Goal: Transaction & Acquisition: Subscribe to service/newsletter

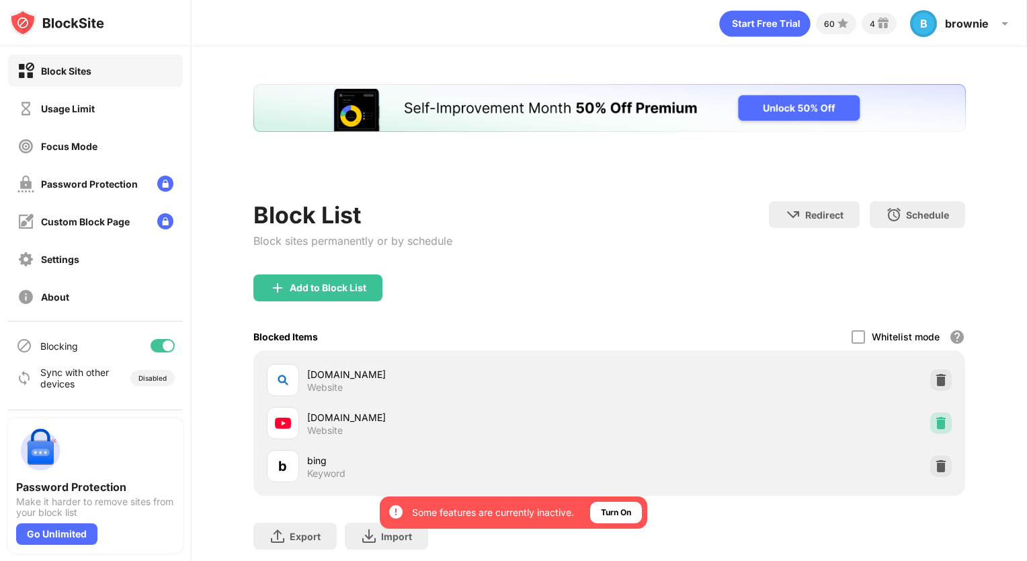
click at [930, 430] on div at bounding box center [941, 423] width 22 height 22
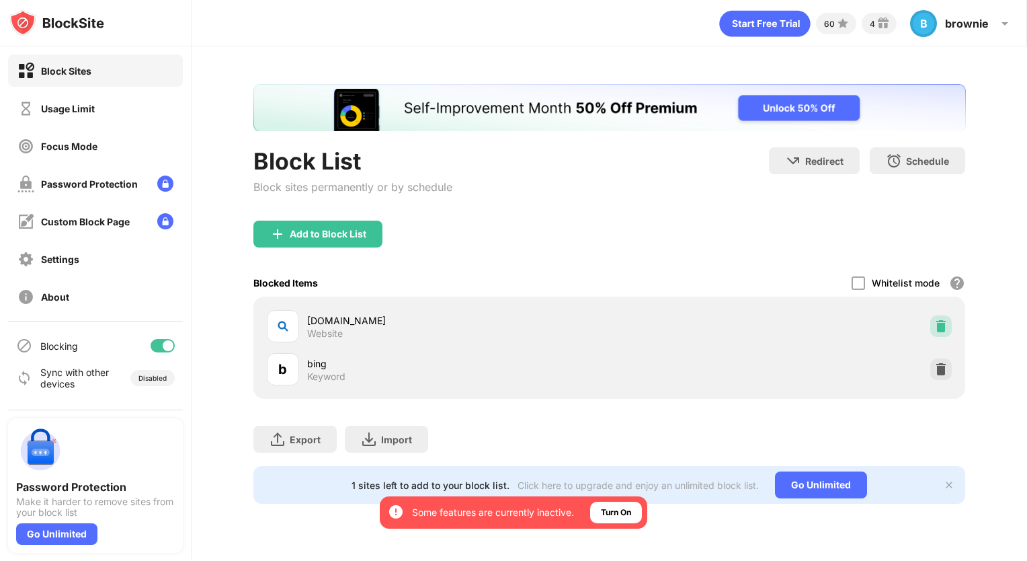
click at [939, 329] on img at bounding box center [940, 325] width 13 height 13
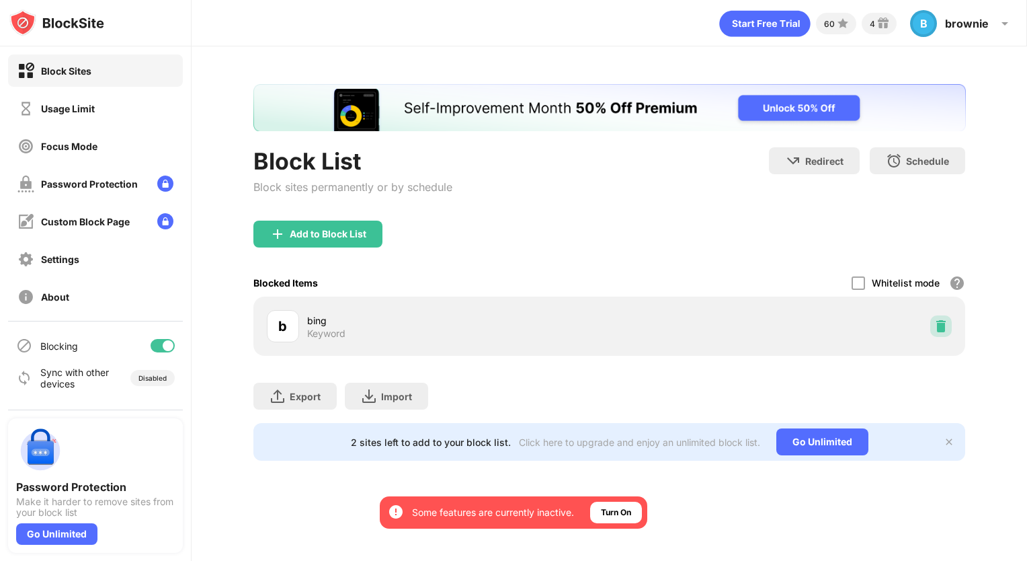
click at [939, 329] on img at bounding box center [940, 325] width 13 height 13
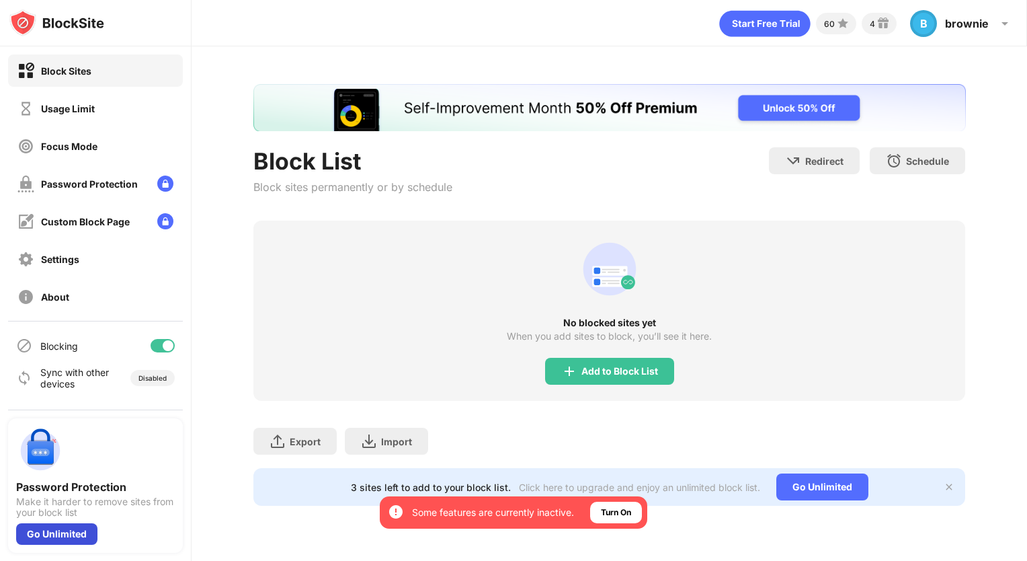
click at [38, 526] on div "Go Unlimited" at bounding box center [56, 534] width 81 height 22
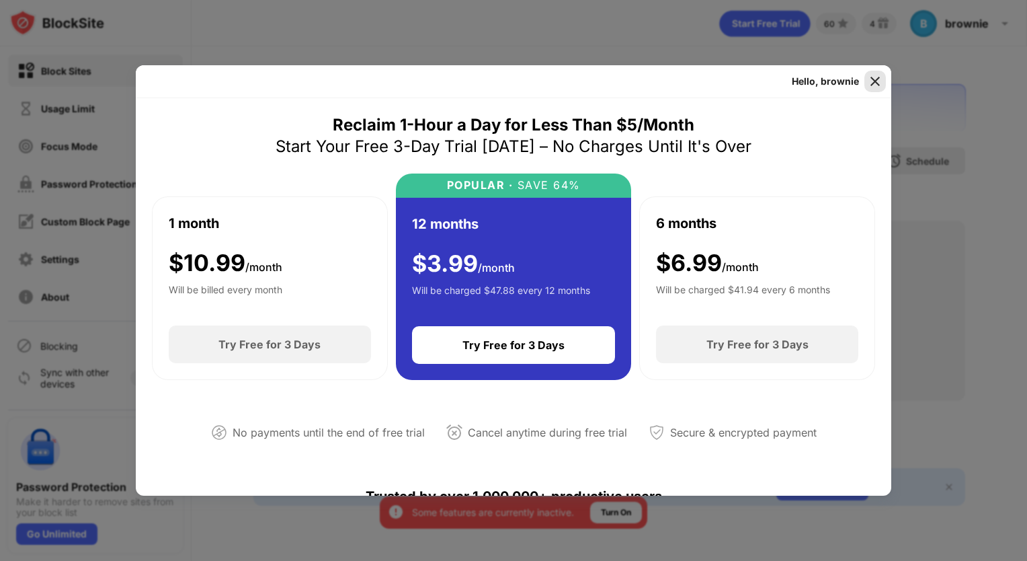
click at [879, 87] on img at bounding box center [875, 81] width 13 height 13
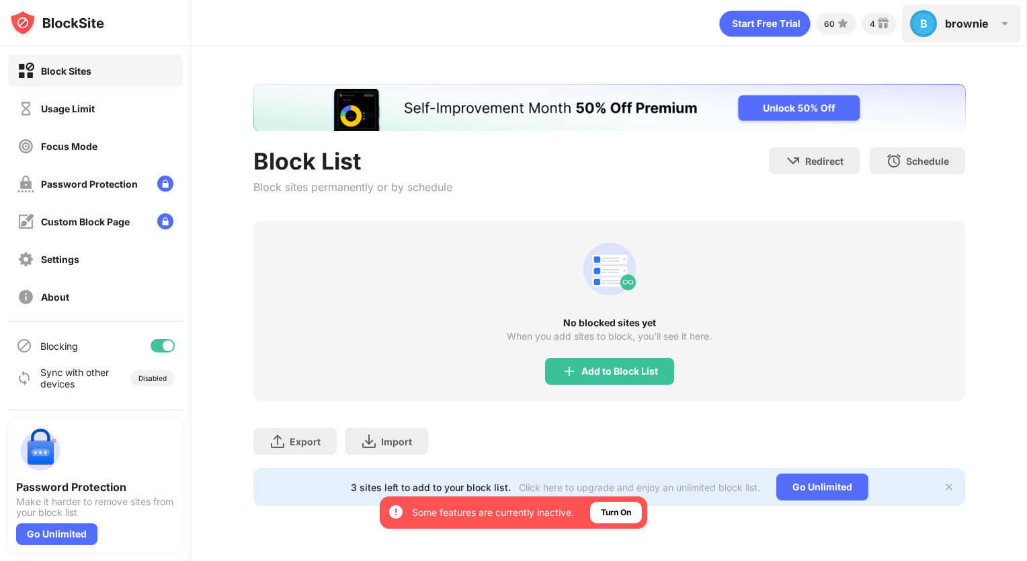
click at [933, 28] on div "B" at bounding box center [923, 23] width 27 height 27
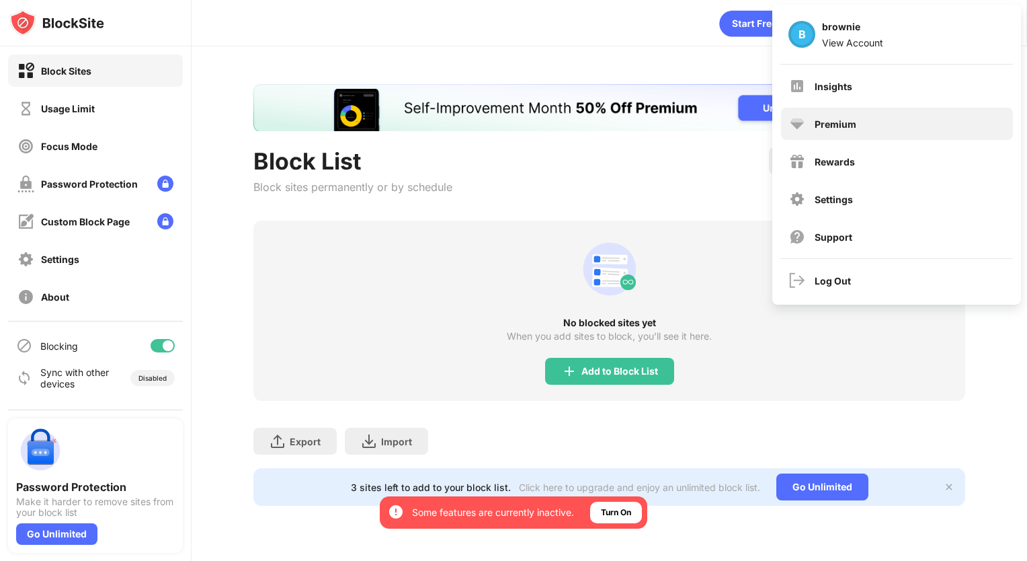
click at [827, 122] on div "Premium" at bounding box center [836, 123] width 42 height 11
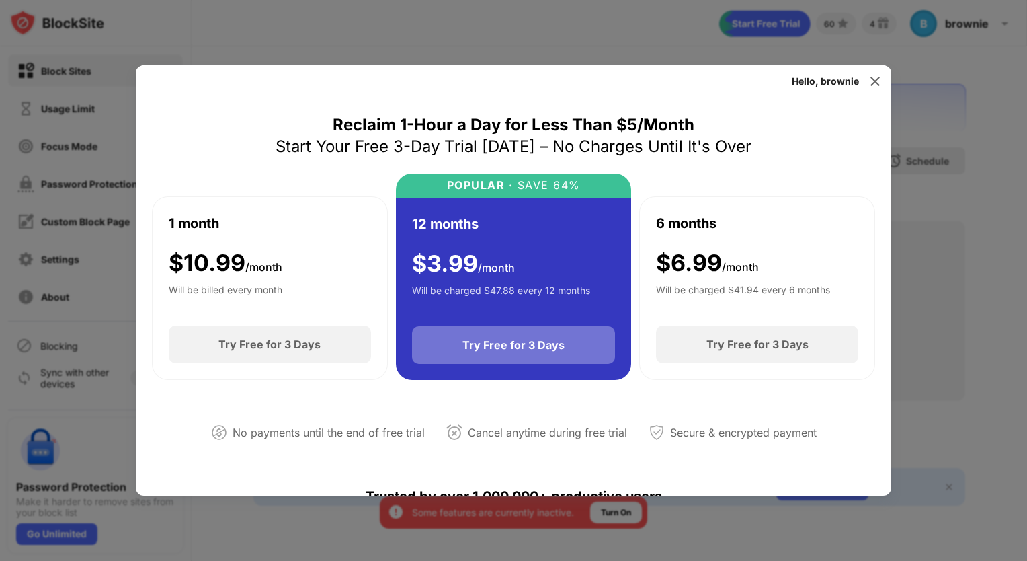
click at [545, 359] on div "Try Free for 3 Days" at bounding box center [514, 345] width 204 height 38
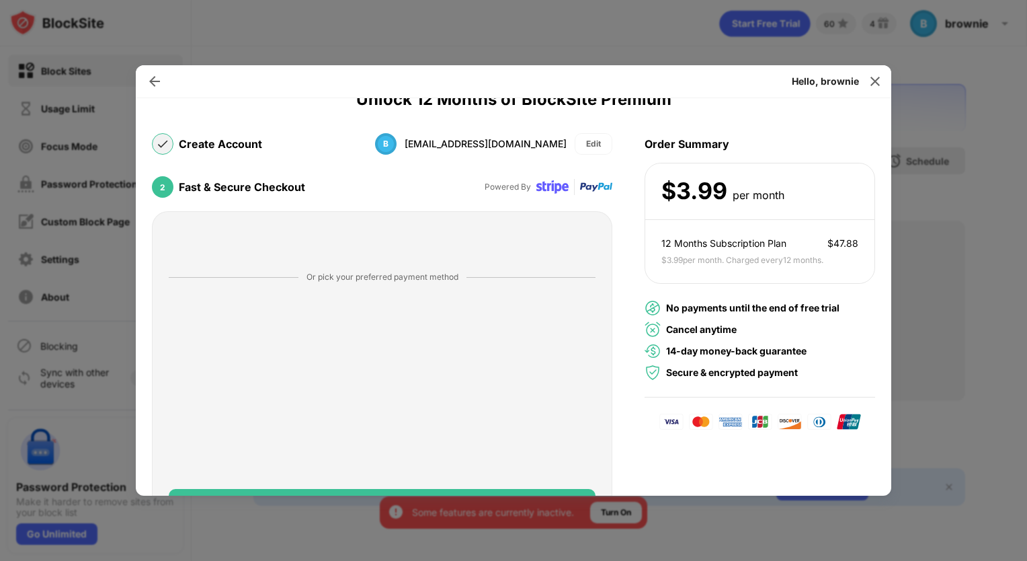
click at [887, 79] on div "Hello, brownie" at bounding box center [514, 81] width 756 height 33
click at [879, 77] on img at bounding box center [875, 81] width 13 height 13
